Goal: Transaction & Acquisition: Purchase product/service

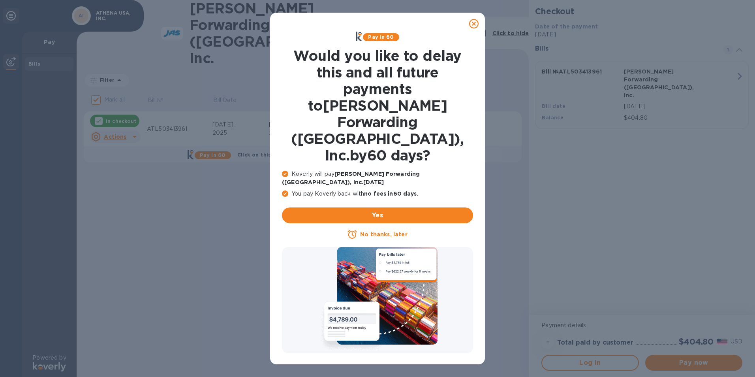
click at [392, 231] on u "No thanks, later" at bounding box center [383, 234] width 47 height 6
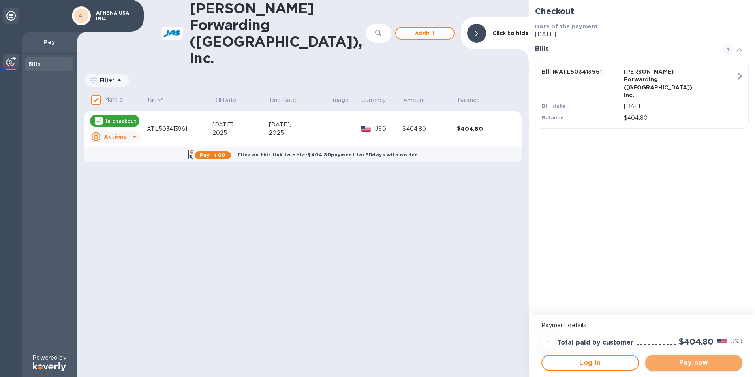
click at [707, 360] on span "Pay now" at bounding box center [694, 362] width 85 height 9
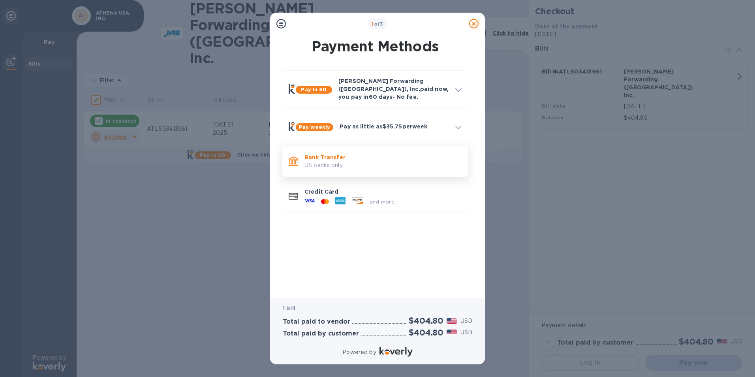
click at [325, 161] on p "US banks only." at bounding box center [382, 165] width 157 height 8
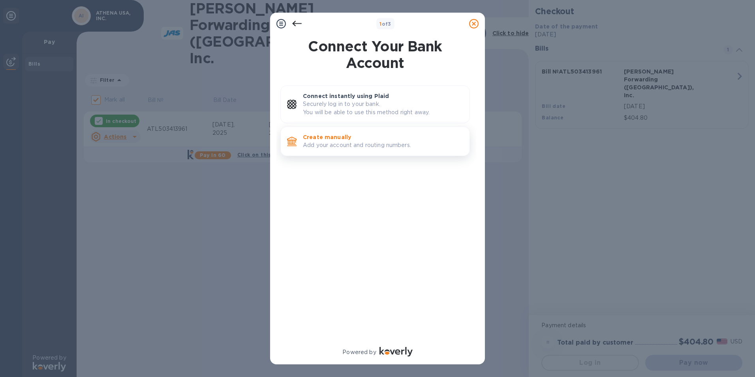
click at [327, 145] on p "Add your account and routing numbers." at bounding box center [383, 145] width 160 height 8
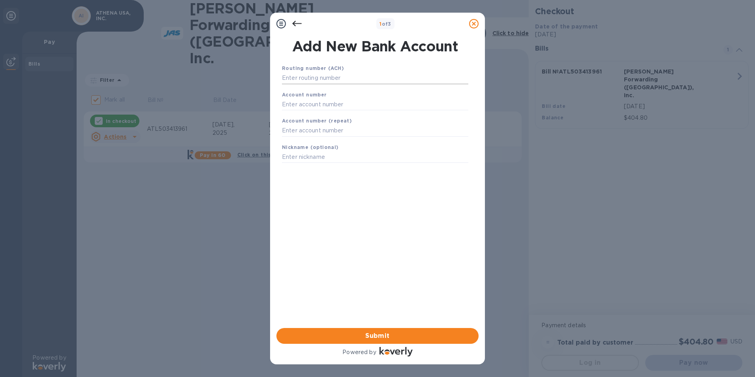
click at [290, 79] on input "text" at bounding box center [375, 78] width 186 height 12
click at [320, 80] on input "text" at bounding box center [375, 78] width 186 height 12
type input "064109057"
type input "4505670"
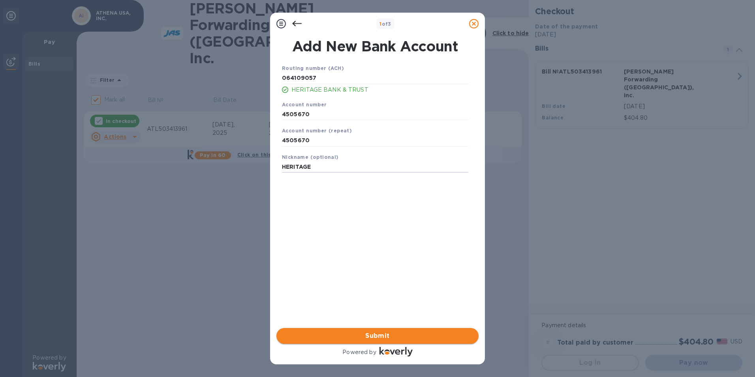
type input "HERITAGE"
click at [384, 334] on span "Submit" at bounding box center [378, 335] width 190 height 9
